Goal: Complete application form: Complete application form

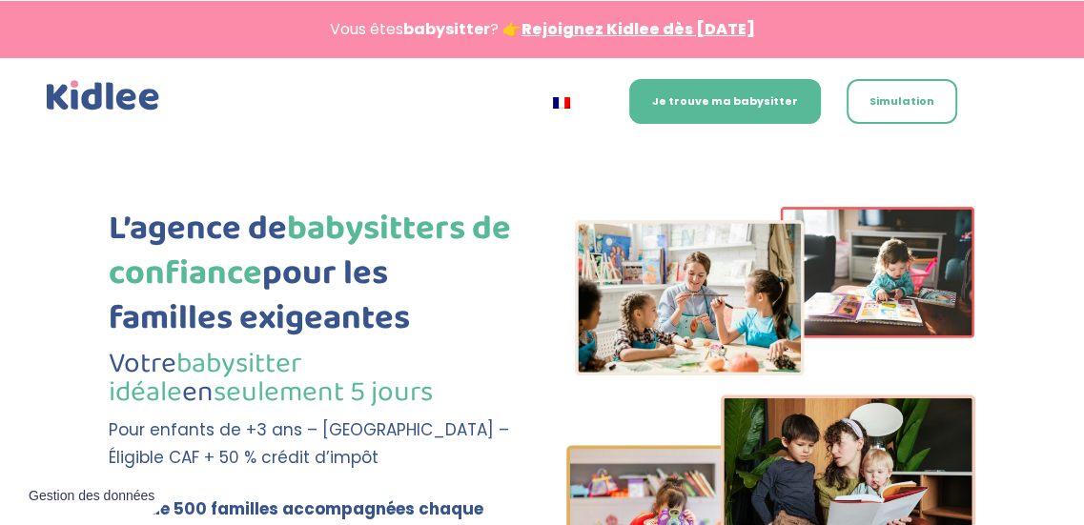
click at [676, 31] on link "Rejoignez Kidlee dès [DATE]" at bounding box center [639, 29] width 234 height 22
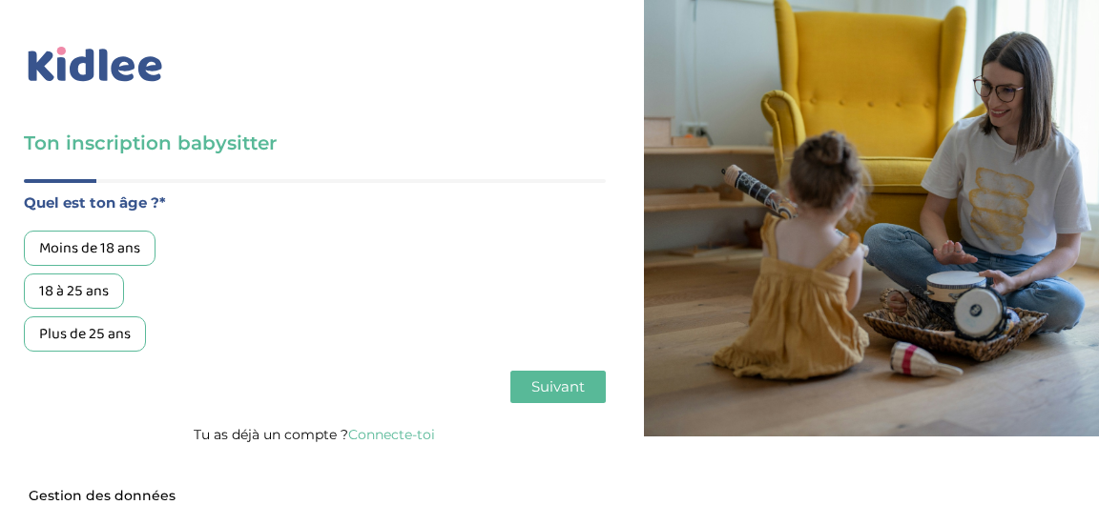
click at [84, 287] on div "18 à 25 ans" at bounding box center [74, 291] width 100 height 35
click at [561, 369] on div "Quel est ton âge ?* Moins de 18 ans 18 à 25 ans Plus de 25 ans As tu tes dispon…" at bounding box center [315, 300] width 582 height 243
click at [561, 379] on span "Suivant" at bounding box center [557, 387] width 53 height 18
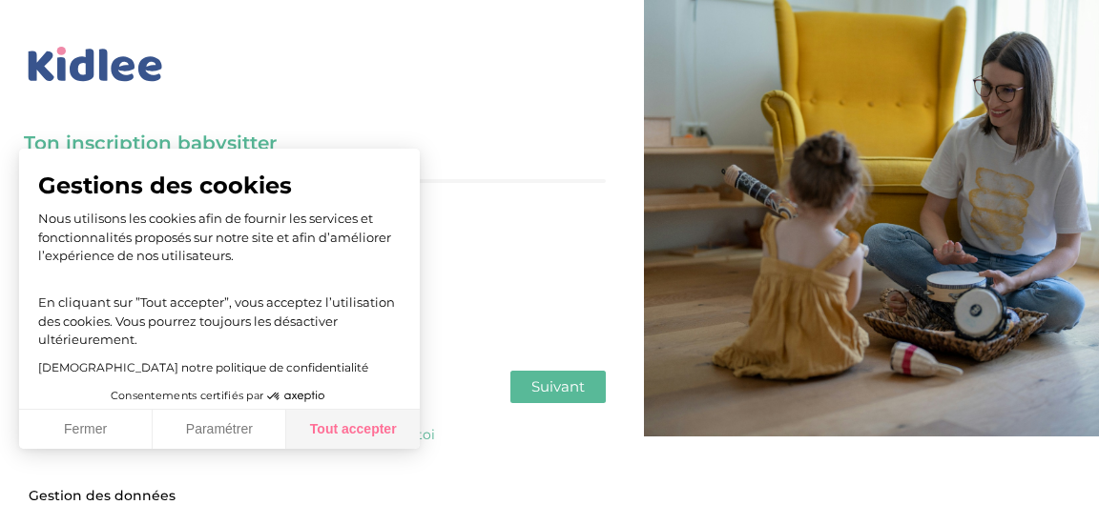
click at [370, 423] on button "Tout accepter" at bounding box center [353, 430] width 134 height 40
checkbox input "true"
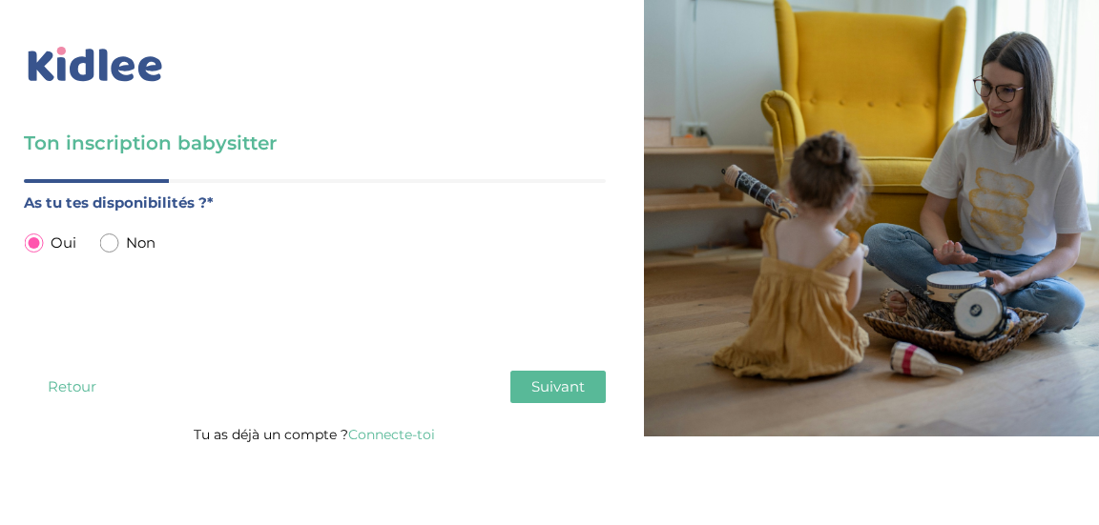
click at [531, 381] on span "Suivant" at bounding box center [557, 387] width 53 height 18
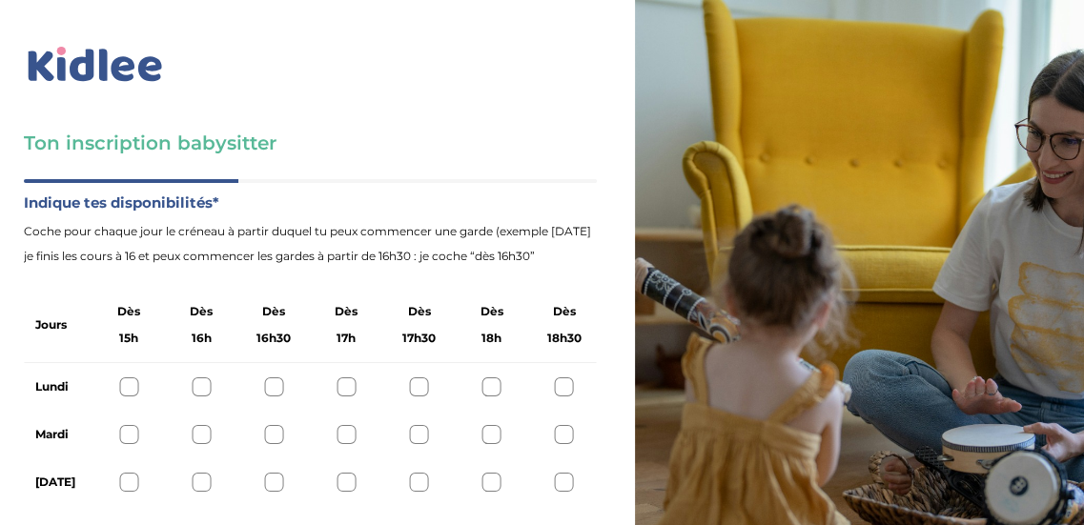
scroll to position [157, 0]
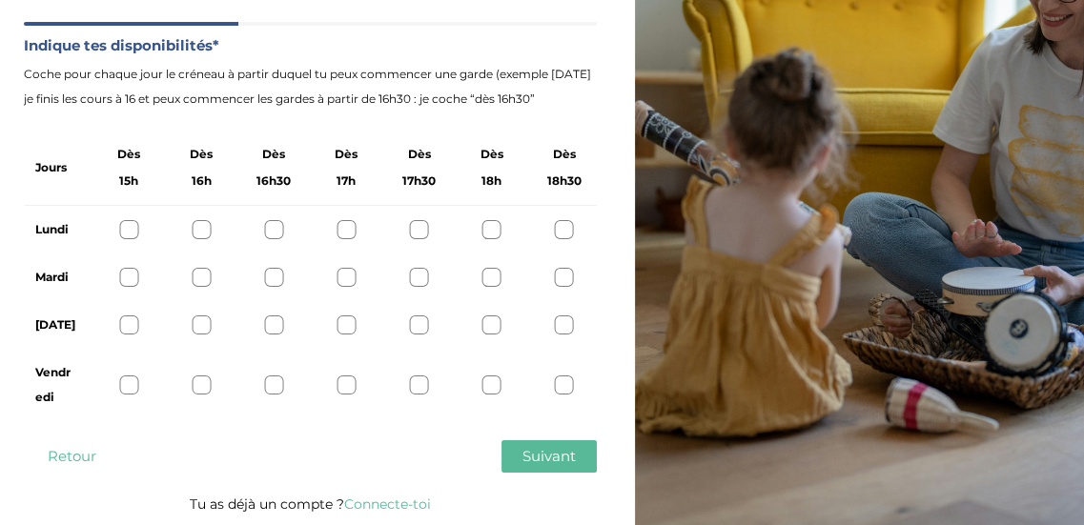
click at [269, 230] on div at bounding box center [273, 229] width 19 height 19
click at [488, 235] on div at bounding box center [492, 229] width 19 height 19
click at [558, 234] on div at bounding box center [564, 229] width 19 height 19
click at [495, 232] on div at bounding box center [492, 229] width 19 height 19
click at [483, 274] on div at bounding box center [492, 277] width 19 height 19
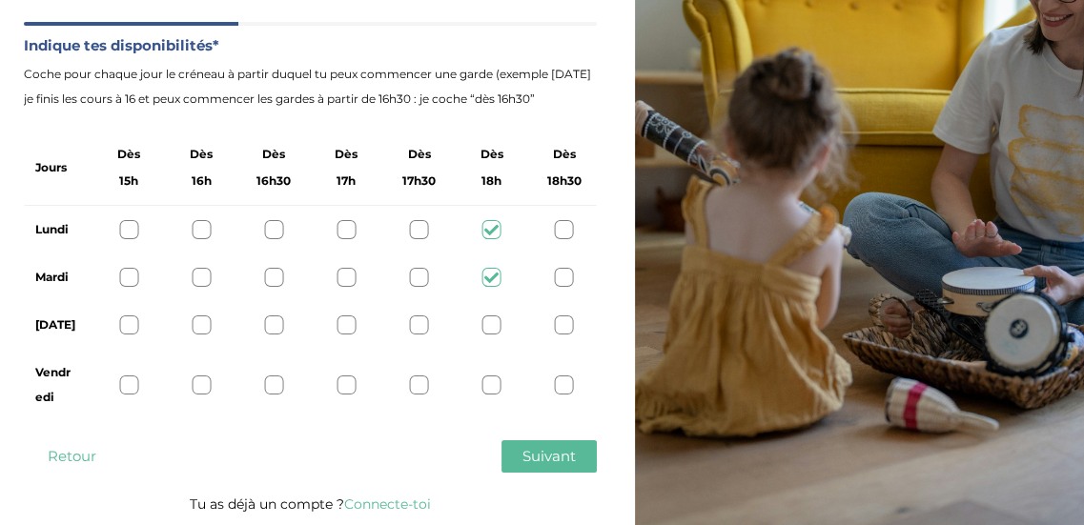
click at [347, 320] on div at bounding box center [346, 325] width 19 height 19
click at [347, 385] on div at bounding box center [346, 385] width 19 height 19
click at [523, 456] on span "Suivant" at bounding box center [549, 456] width 53 height 18
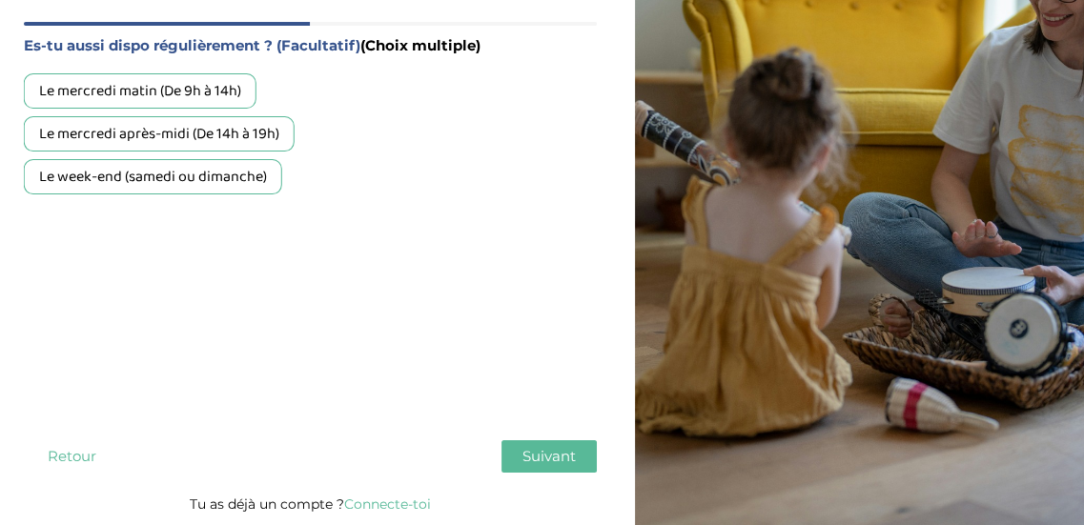
click at [127, 180] on div "Le week-end (samedi ou dimanche)" at bounding box center [153, 176] width 258 height 35
click at [536, 445] on button "Suivant" at bounding box center [549, 457] width 95 height 32
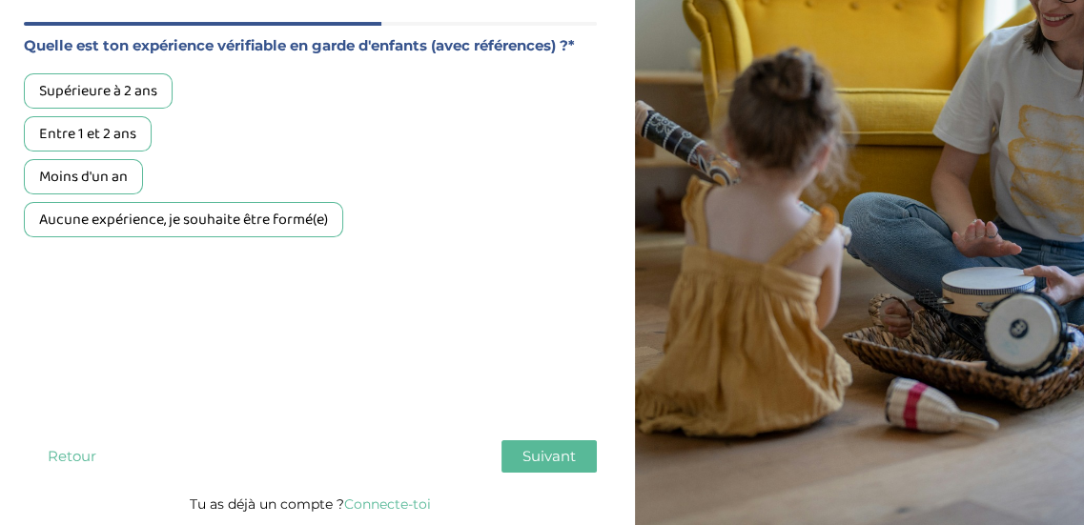
click at [107, 136] on div "Entre 1 et 2 ans" at bounding box center [88, 133] width 128 height 35
click at [594, 468] on button "Suivant" at bounding box center [549, 457] width 95 height 32
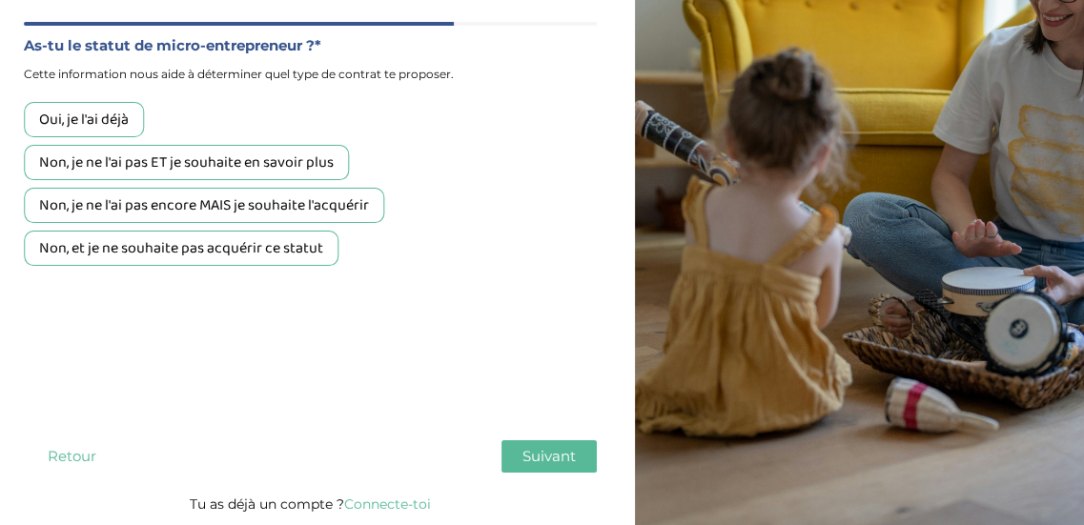
click at [193, 248] on div "Non, et je ne souhaite pas acquérir ce statut" at bounding box center [181, 248] width 315 height 35
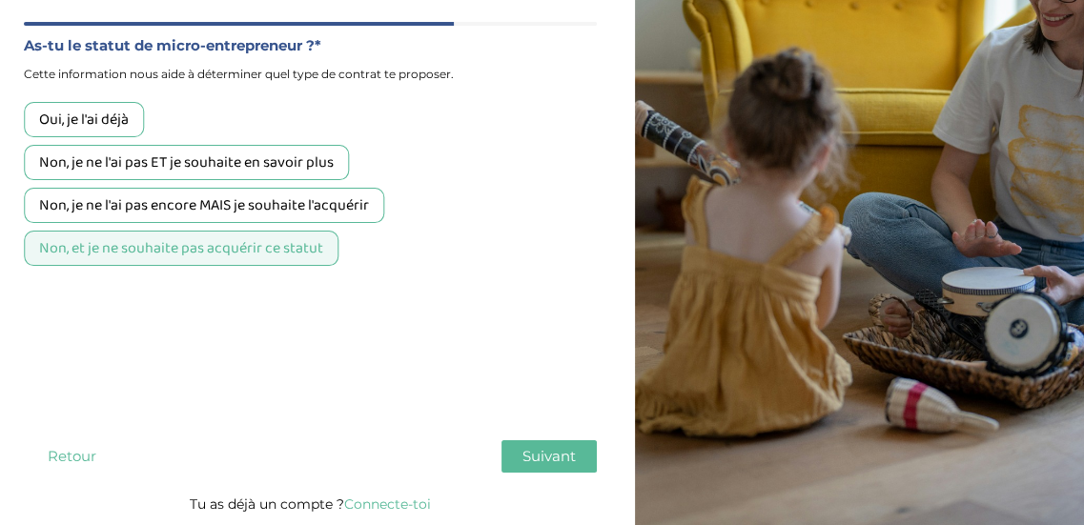
click at [561, 463] on span "Suivant" at bounding box center [549, 456] width 53 height 18
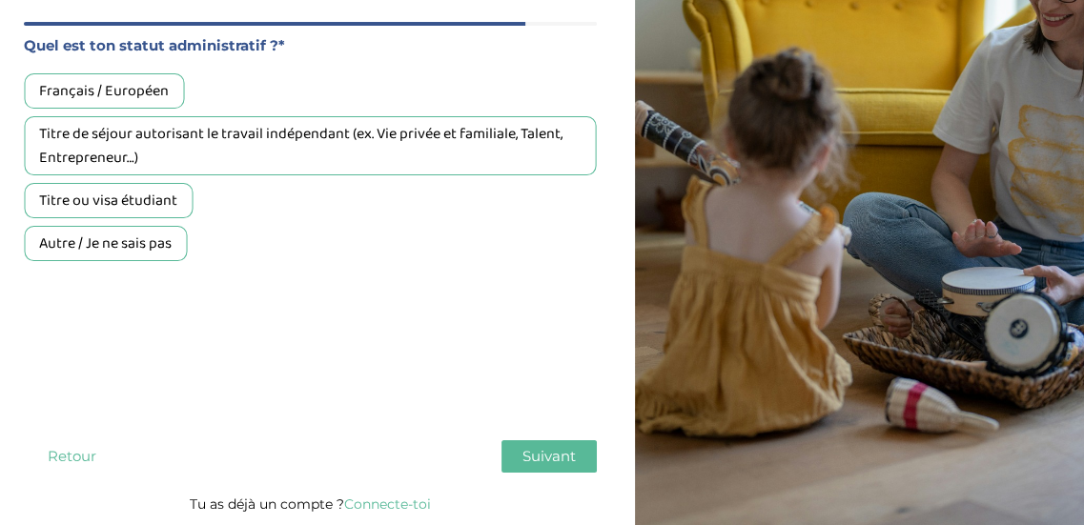
click at [74, 91] on div "Français / Européen" at bounding box center [104, 90] width 160 height 35
click at [517, 443] on button "Suivant" at bounding box center [549, 457] width 95 height 32
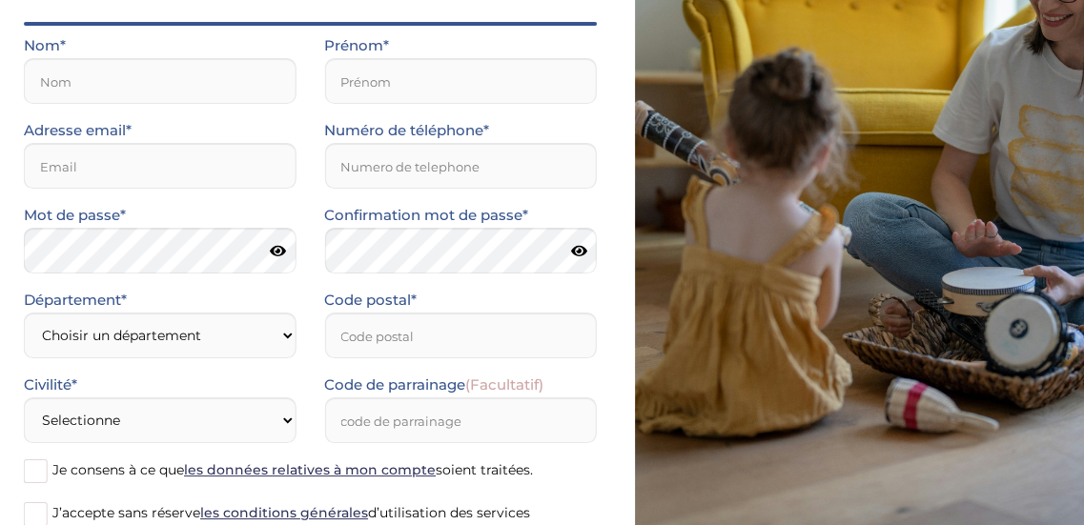
click at [134, 56] on div "Nom*" at bounding box center [160, 68] width 272 height 71
click at [134, 75] on input "text" at bounding box center [160, 81] width 272 height 46
